Goal: Check status: Check status

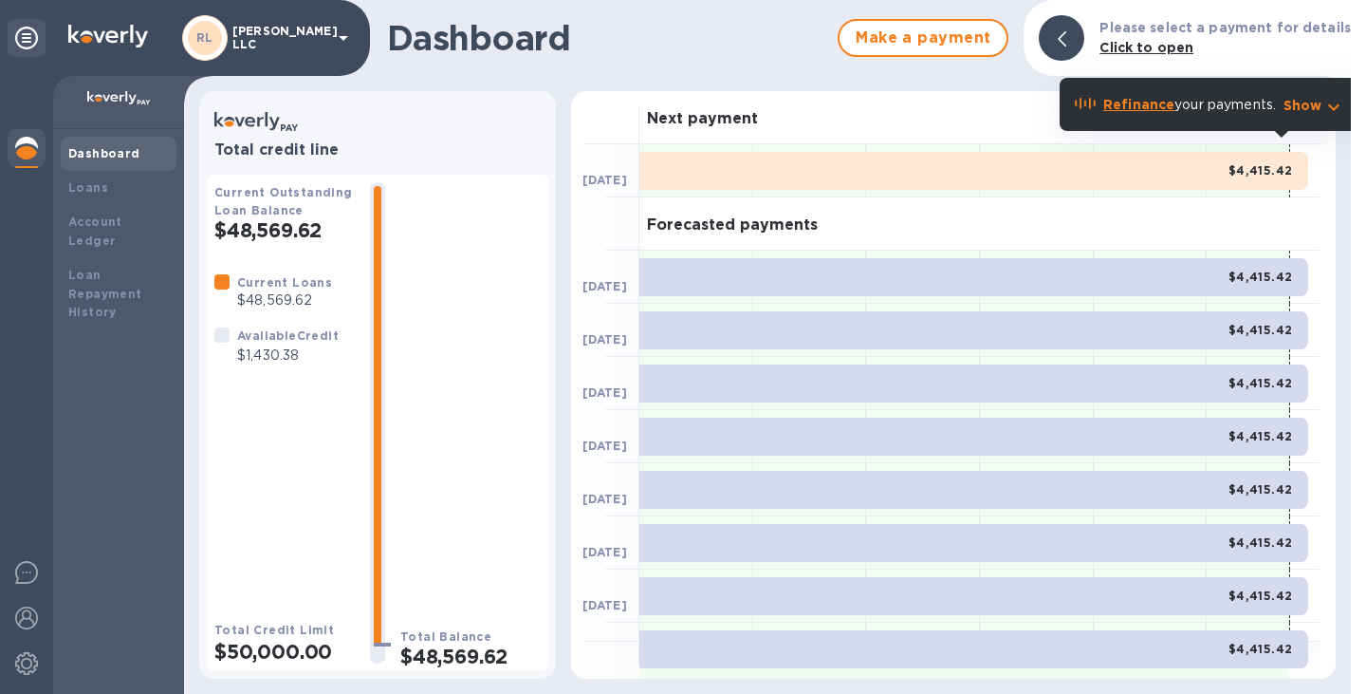
click at [845, 92] on div "Next payment" at bounding box center [980, 117] width 681 height 53
click at [105, 266] on div "Loan Repayment History" at bounding box center [118, 294] width 101 height 57
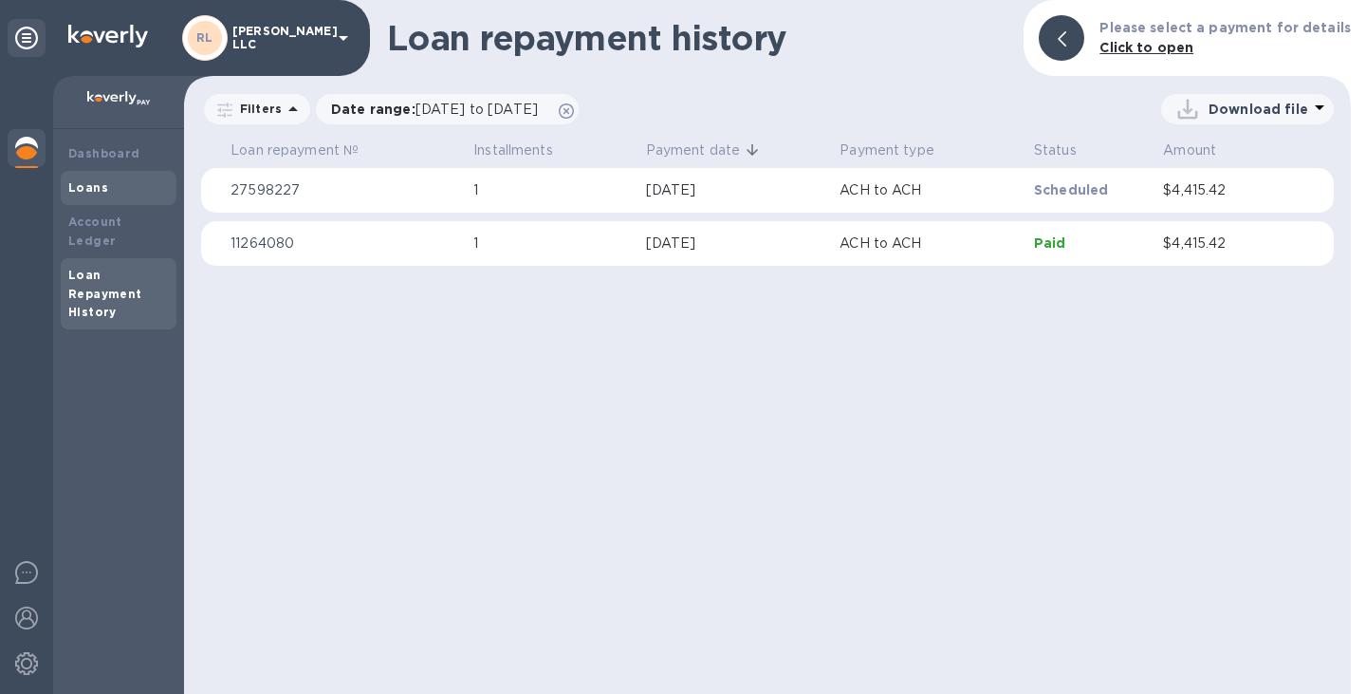
click at [94, 182] on b "Loans" at bounding box center [88, 187] width 40 height 14
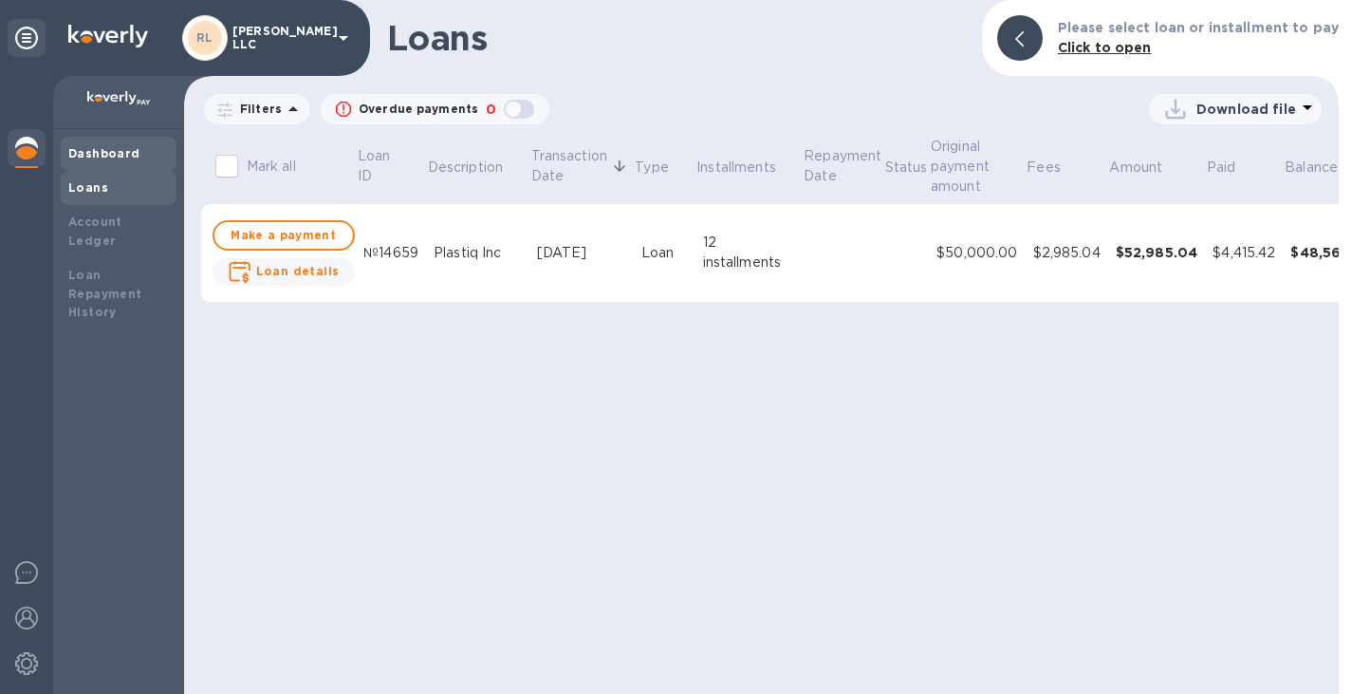
click at [153, 145] on div "Dashboard" at bounding box center [118, 153] width 101 height 19
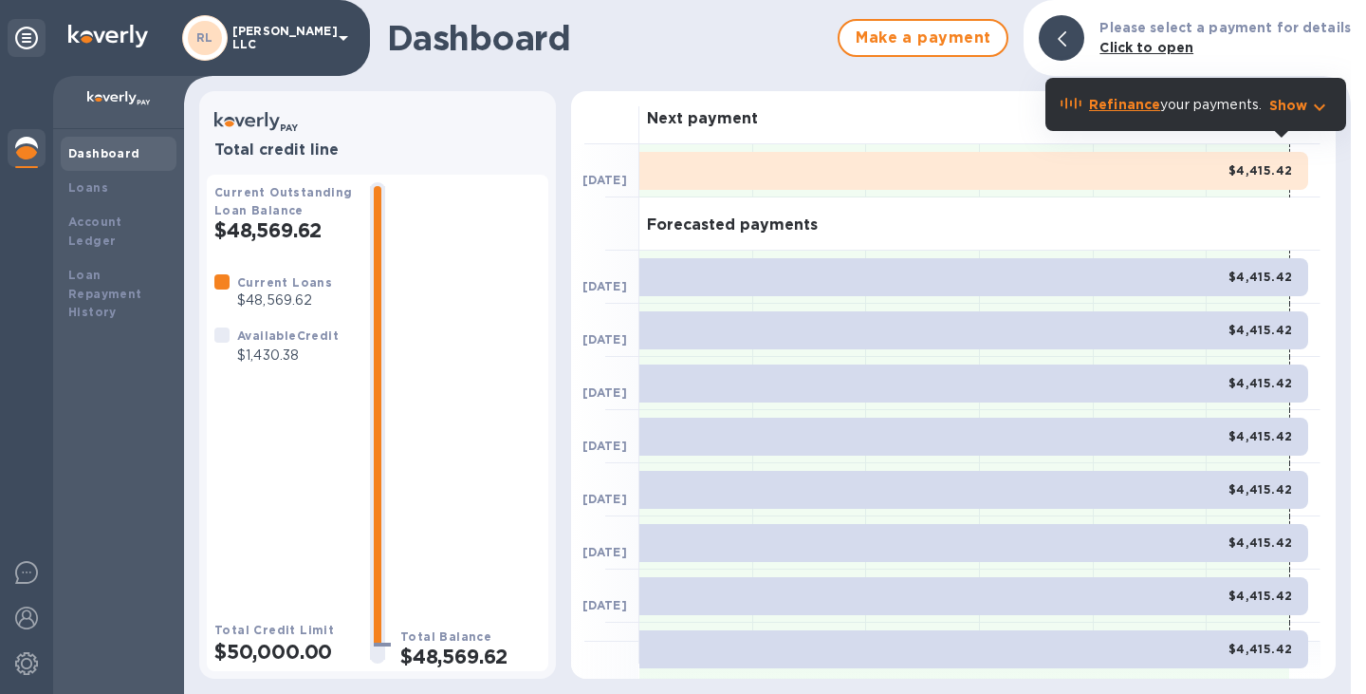
click at [1314, 106] on icon "button" at bounding box center [1320, 107] width 23 height 23
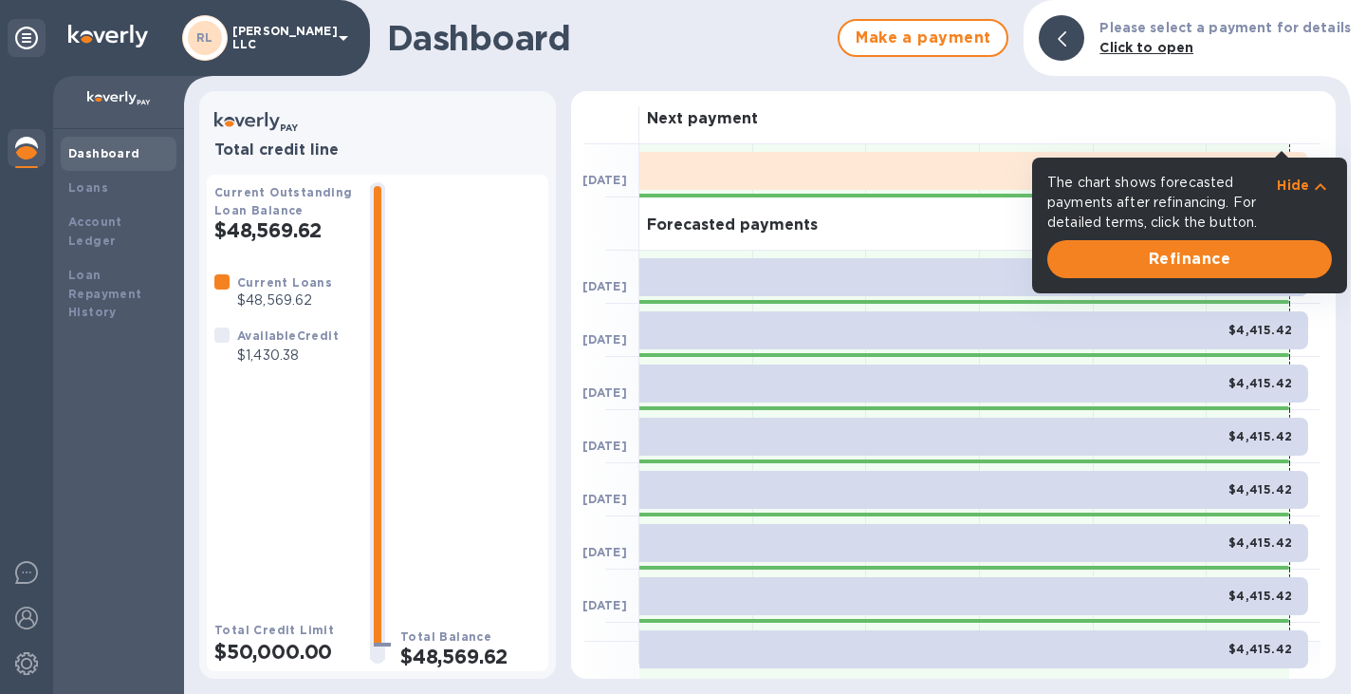
click at [1326, 184] on icon "button" at bounding box center [1320, 187] width 23 height 23
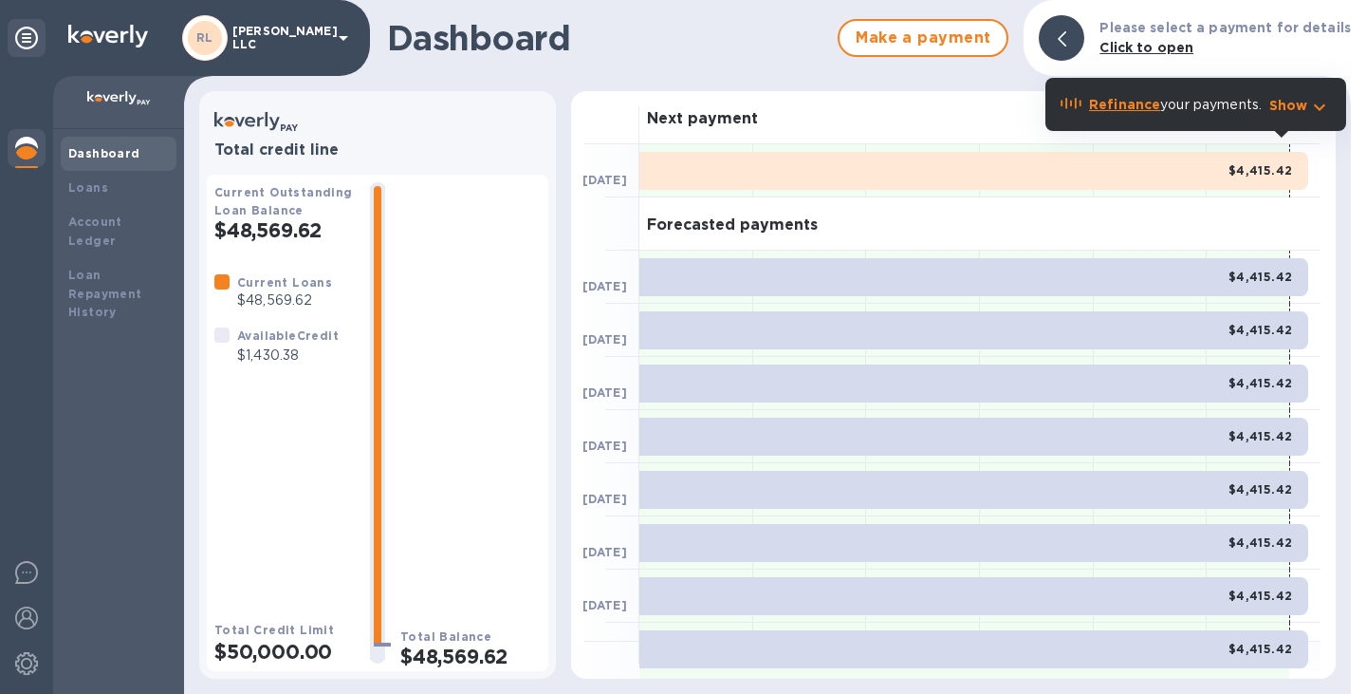
click at [1118, 109] on b "Refinance" at bounding box center [1124, 104] width 71 height 15
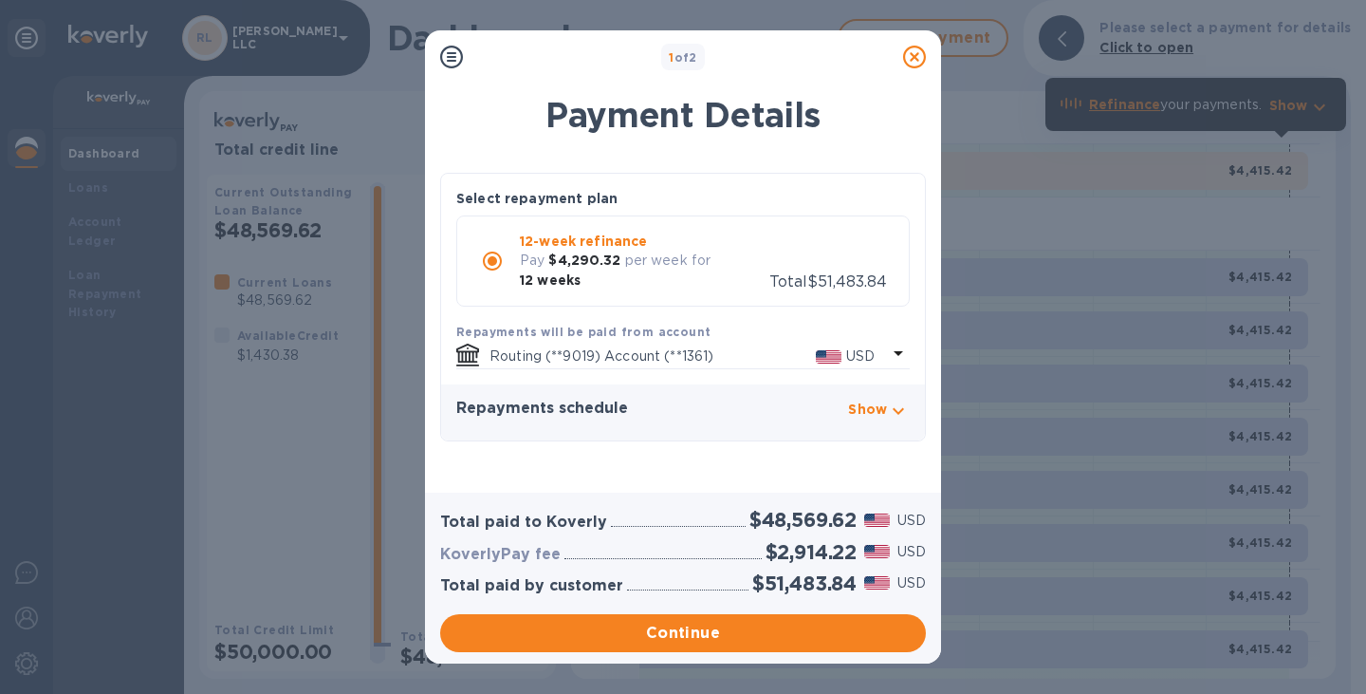
click at [866, 420] on div "Show" at bounding box center [867, 412] width 39 height 26
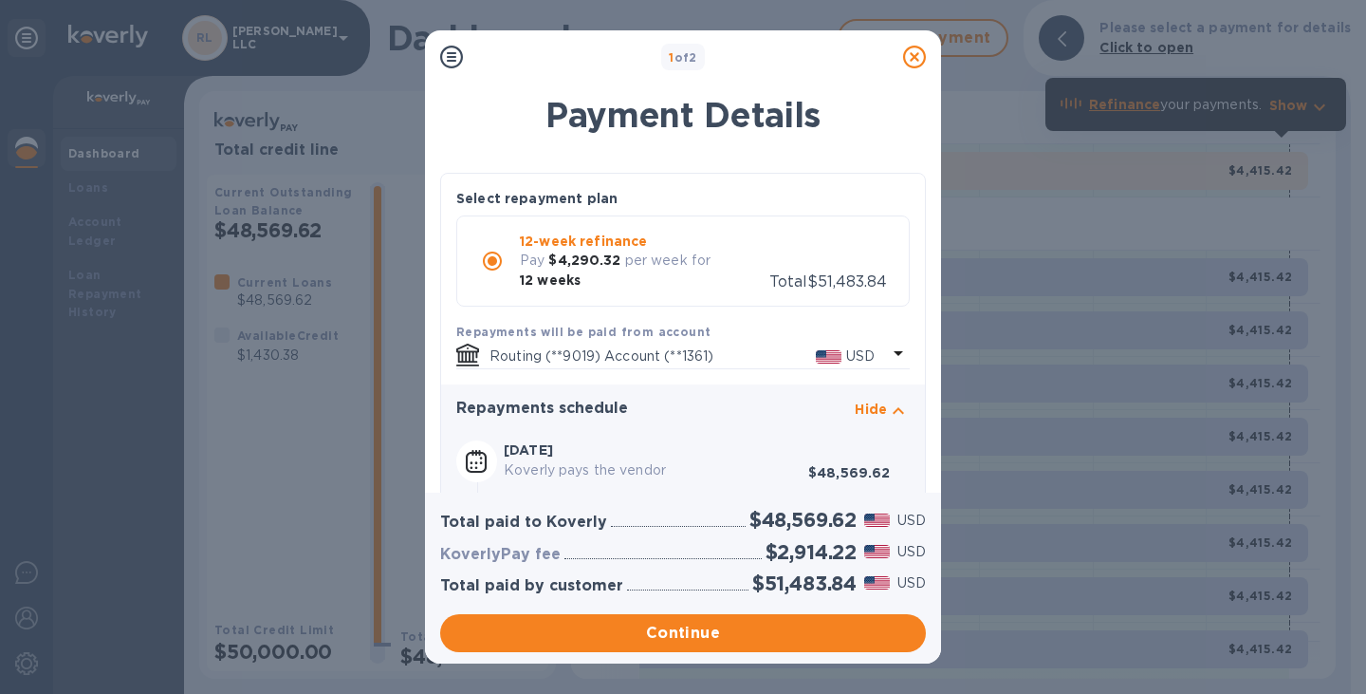
click at [912, 58] on icon at bounding box center [914, 57] width 23 height 23
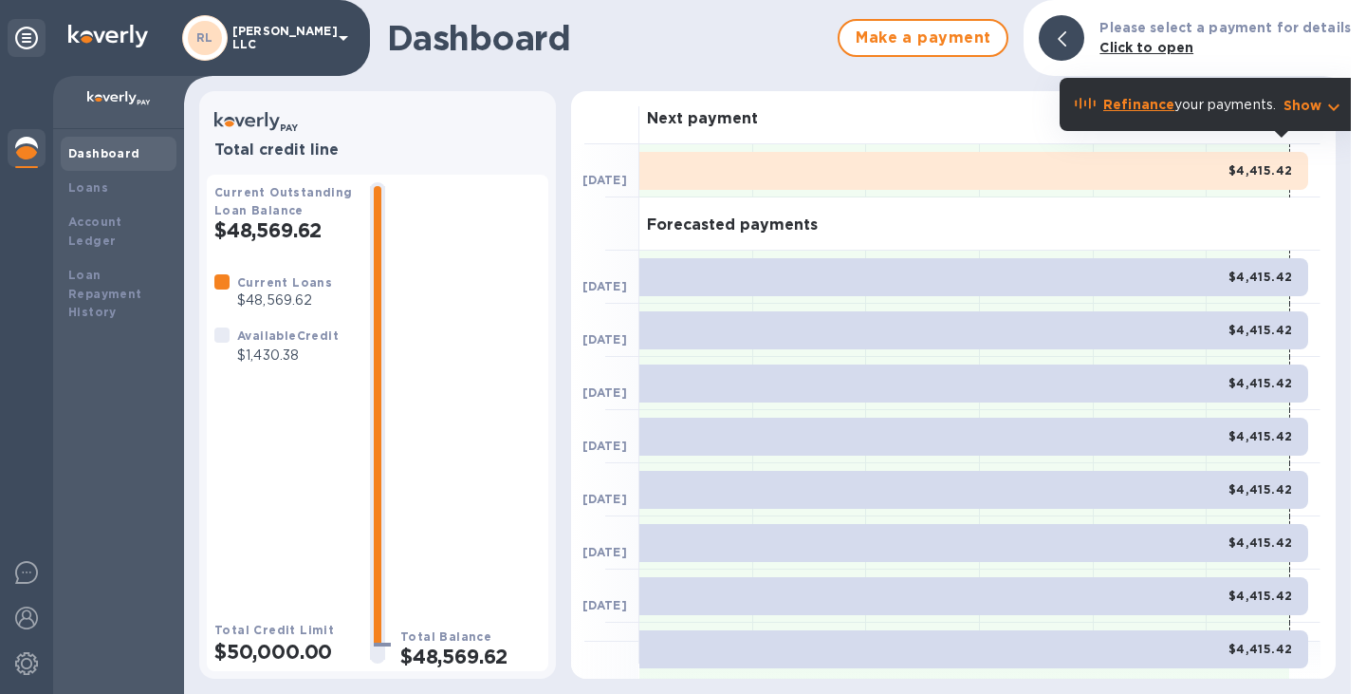
click at [70, 160] on div "Dashboard" at bounding box center [118, 153] width 101 height 19
